Goal: Navigation & Orientation: Find specific page/section

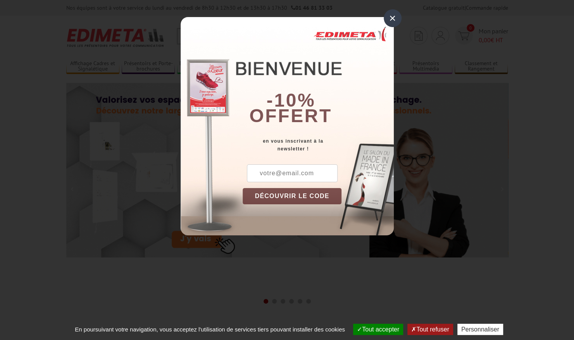
click at [393, 19] on div "×" at bounding box center [393, 18] width 18 height 18
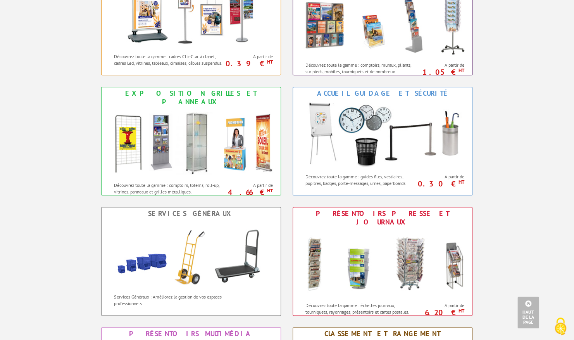
scroll to position [310, 0]
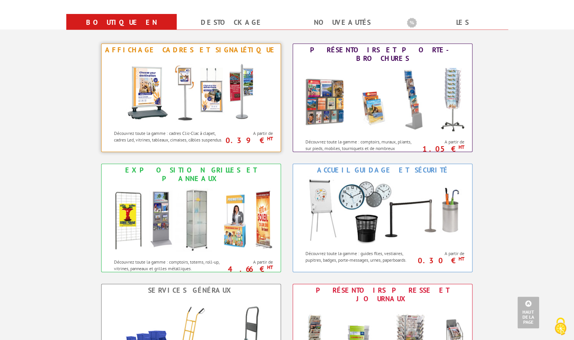
click at [181, 96] on img at bounding box center [190, 91] width 143 height 70
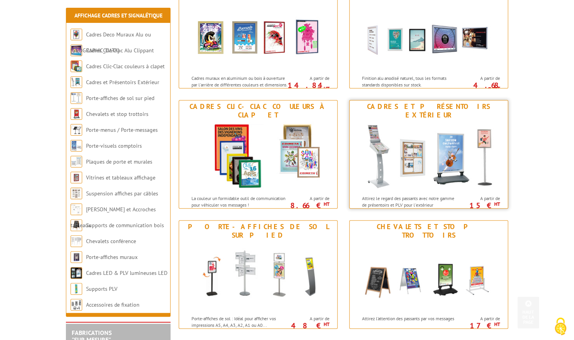
scroll to position [194, 0]
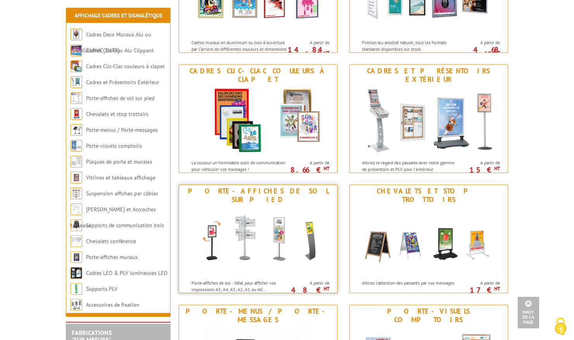
click at [259, 213] on img at bounding box center [258, 241] width 143 height 70
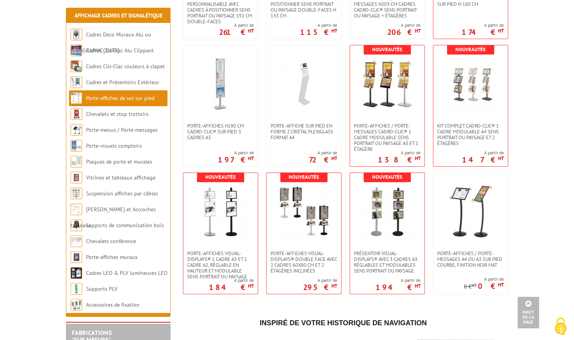
scroll to position [1396, 0]
